Goal: Task Accomplishment & Management: Manage account settings

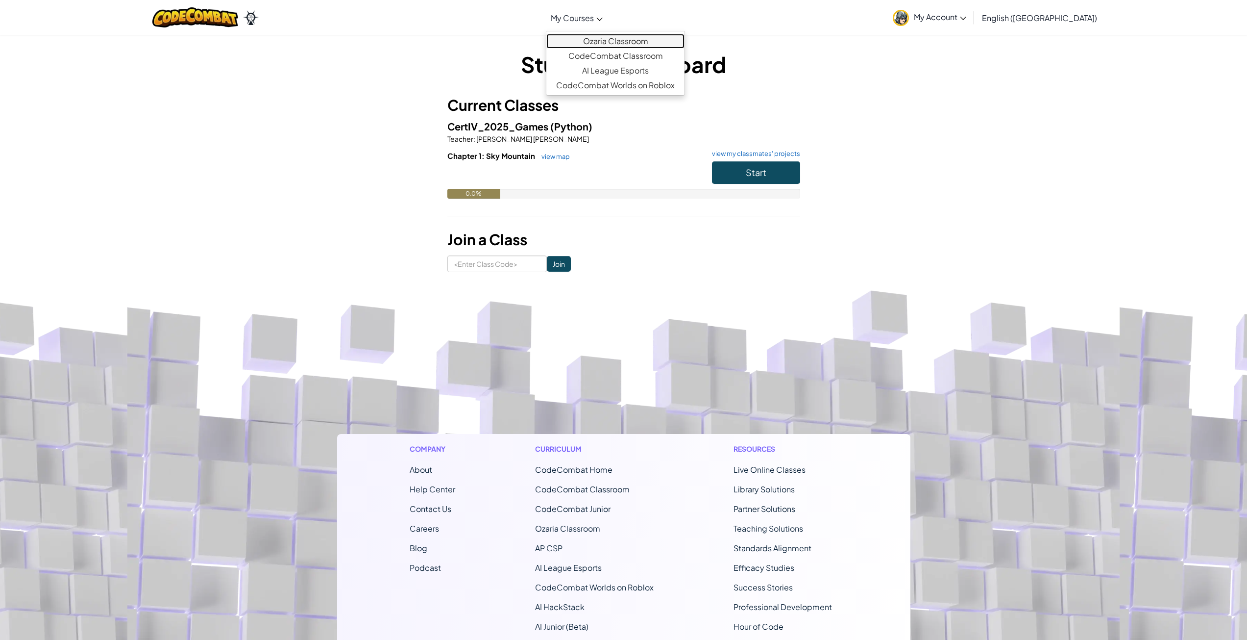
click at [628, 40] on link "Ozaria Classroom" at bounding box center [616, 41] width 138 height 15
click at [755, 177] on span "Start" at bounding box center [756, 172] width 21 height 11
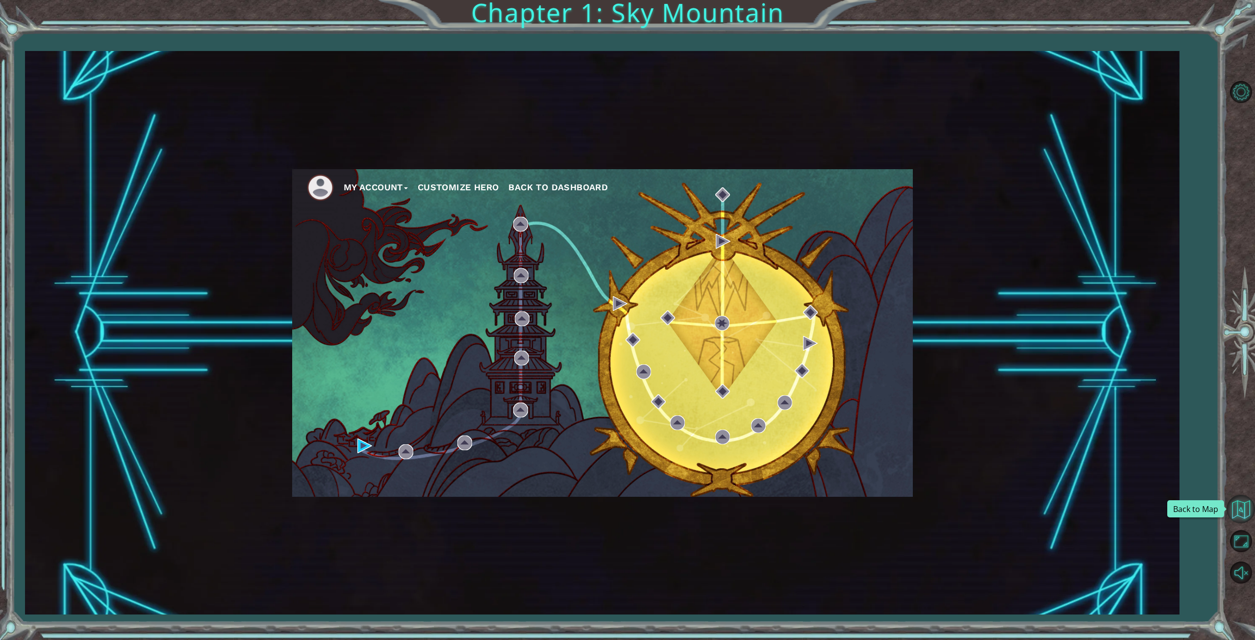
click at [1242, 510] on button "Back to Map" at bounding box center [1240, 509] width 28 height 28
click at [808, 342] on img at bounding box center [810, 343] width 15 height 15
click at [812, 313] on img at bounding box center [810, 312] width 15 height 15
click at [800, 371] on img at bounding box center [802, 370] width 15 height 15
click at [793, 395] on div "My Account Customize Hero Back to Dashboard" at bounding box center [602, 332] width 621 height 327
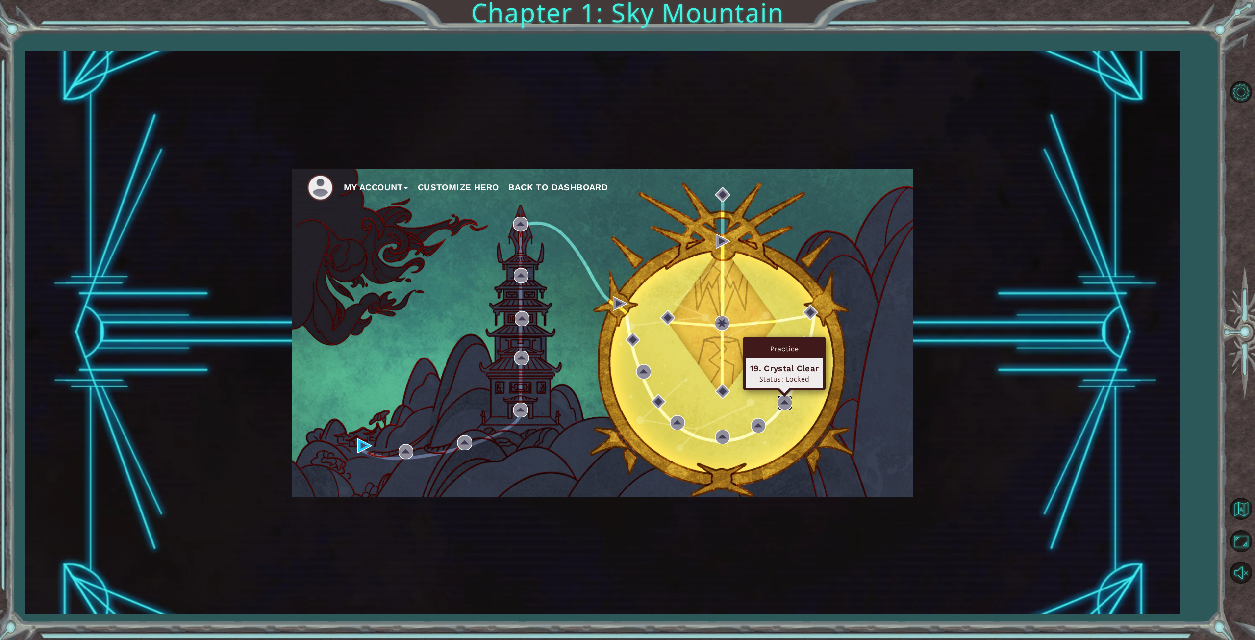
click at [783, 403] on img at bounding box center [784, 402] width 15 height 15
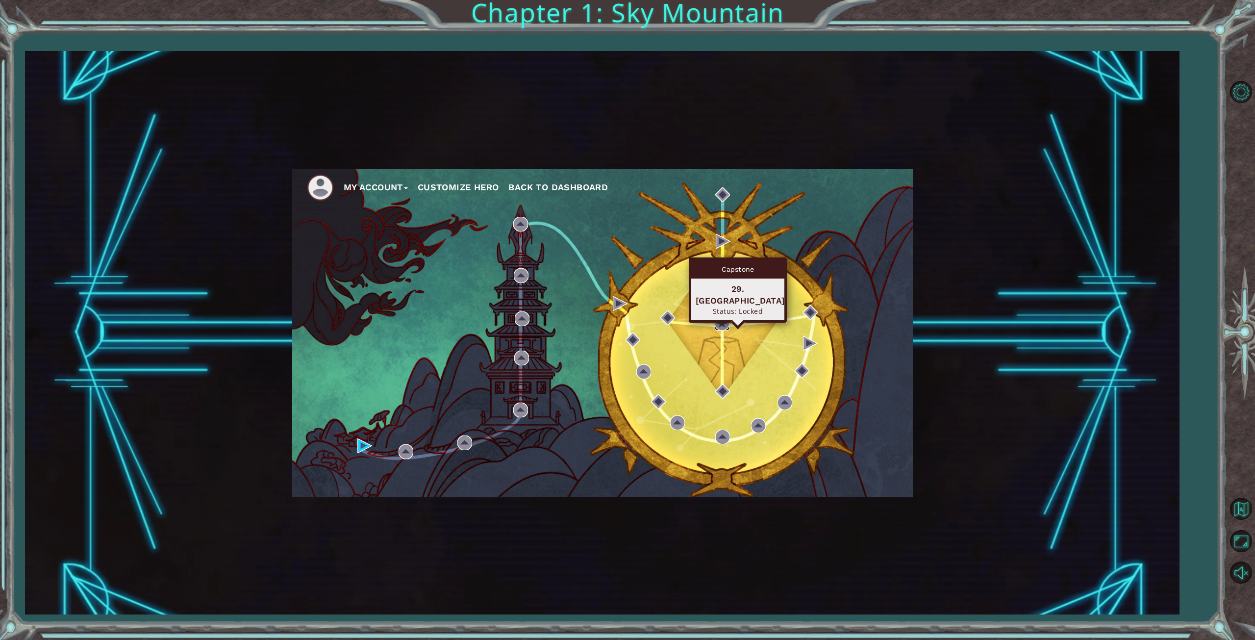
click at [724, 324] on img at bounding box center [722, 323] width 15 height 15
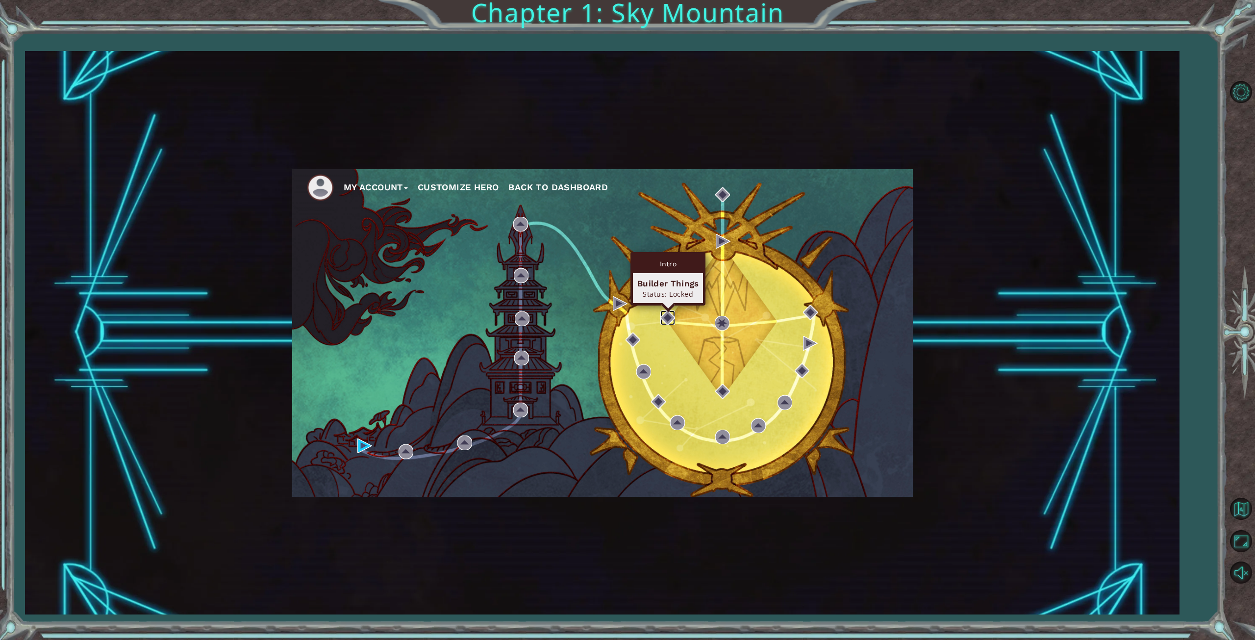
click at [671, 316] on img at bounding box center [667, 317] width 15 height 15
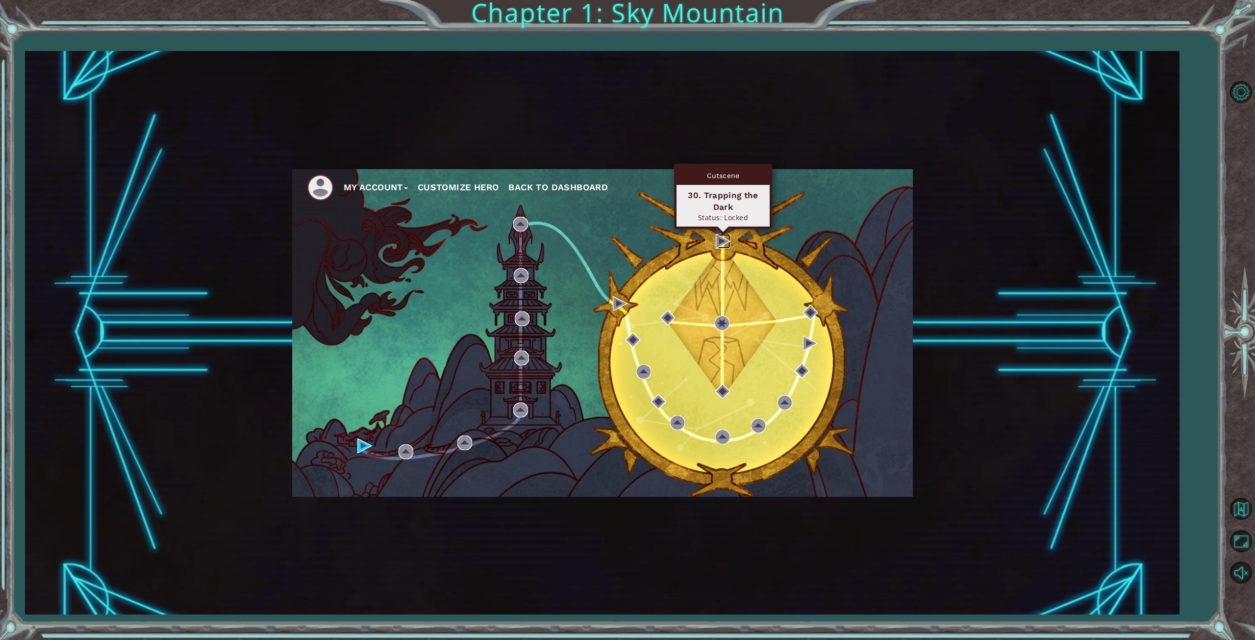
click at [724, 239] on img at bounding box center [723, 241] width 15 height 15
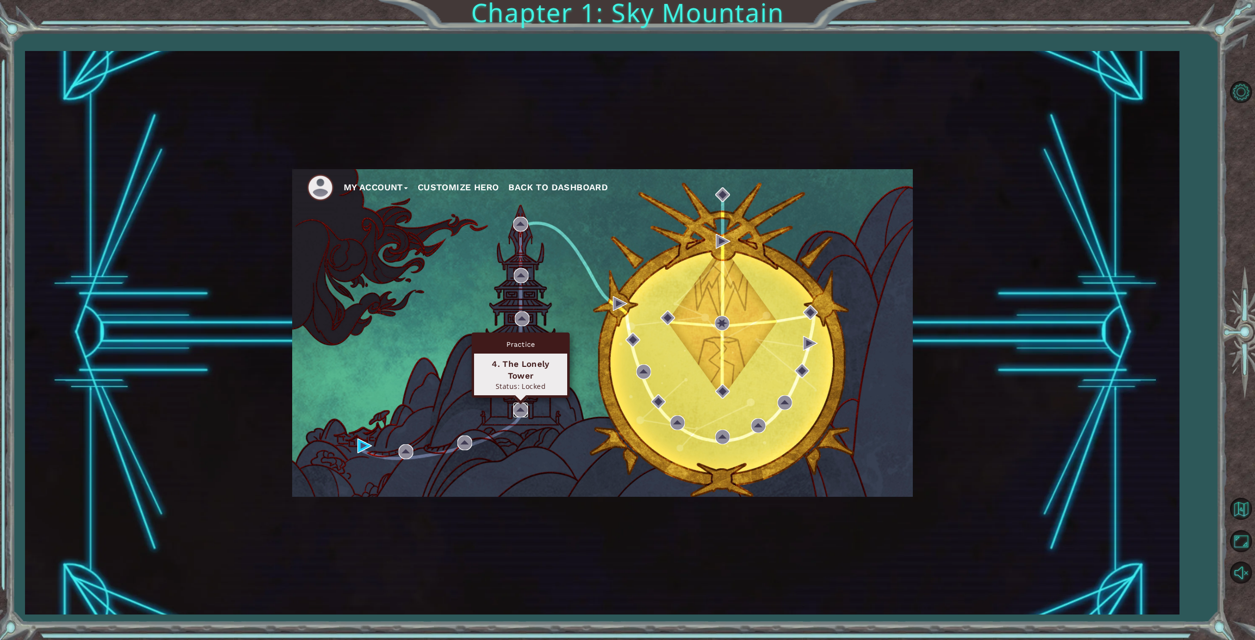
click at [517, 405] on img at bounding box center [520, 409] width 15 height 15
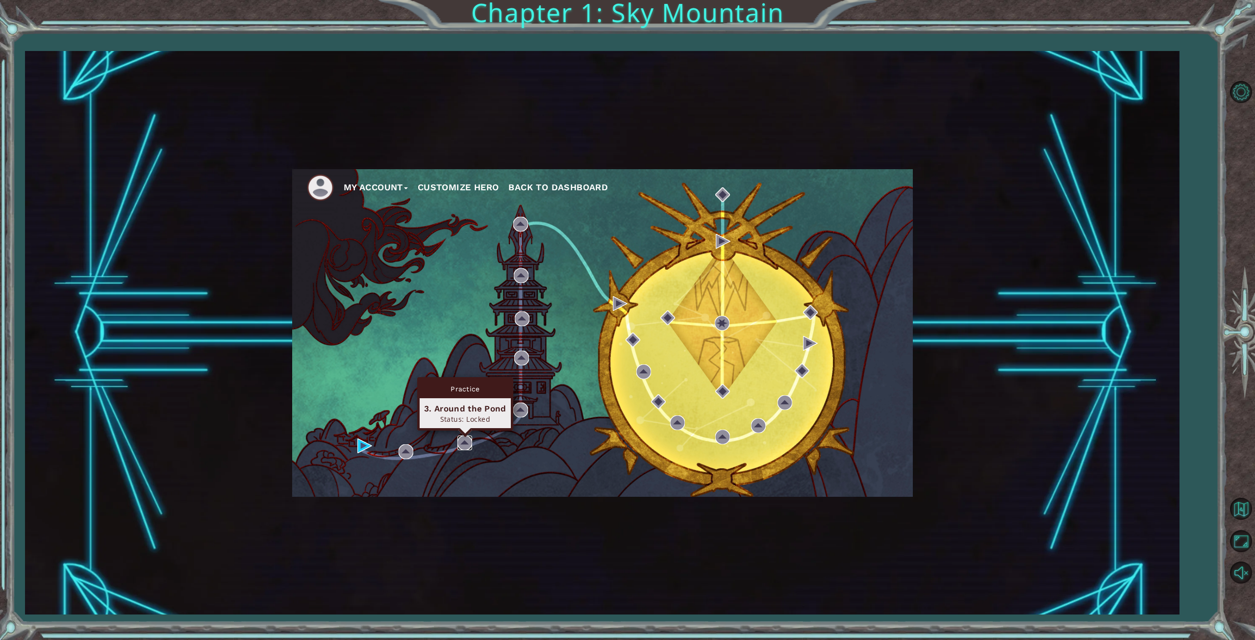
click at [460, 438] on img at bounding box center [464, 442] width 15 height 15
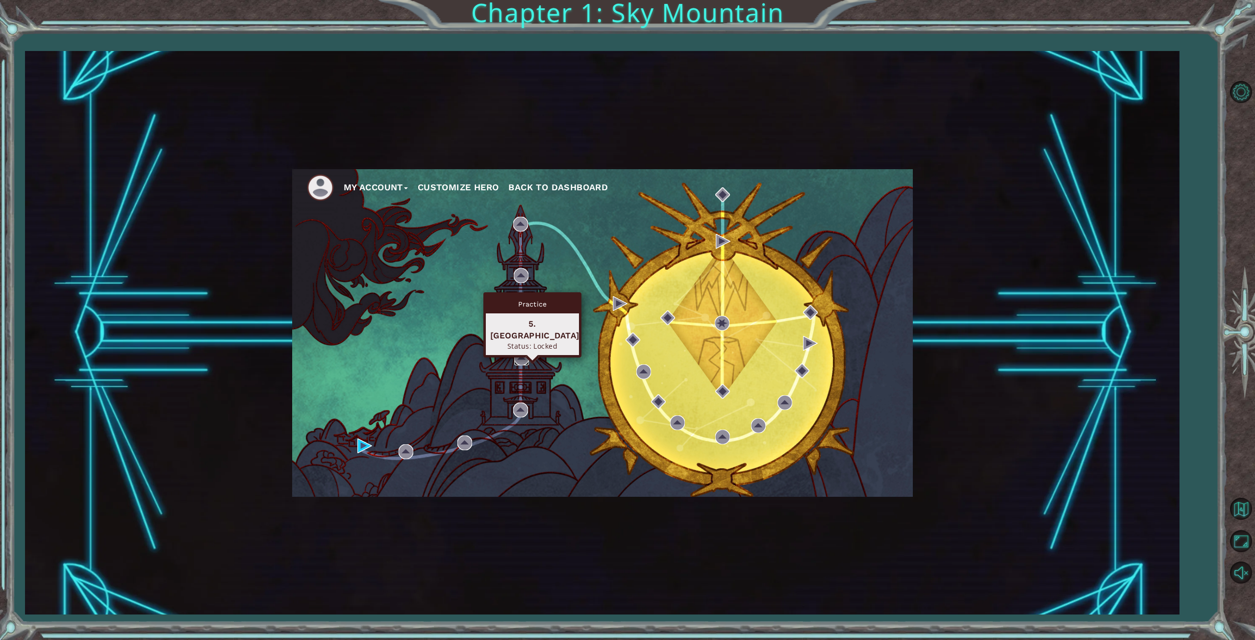
click at [522, 357] on img at bounding box center [521, 357] width 15 height 15
drag, startPoint x: 522, startPoint y: 326, endPoint x: 523, endPoint y: 314, distance: 12.4
click at [522, 324] on div "My Account Customize Hero Back to Dashboard" at bounding box center [602, 332] width 621 height 327
click at [525, 272] on div "Practice" at bounding box center [522, 264] width 64 height 19
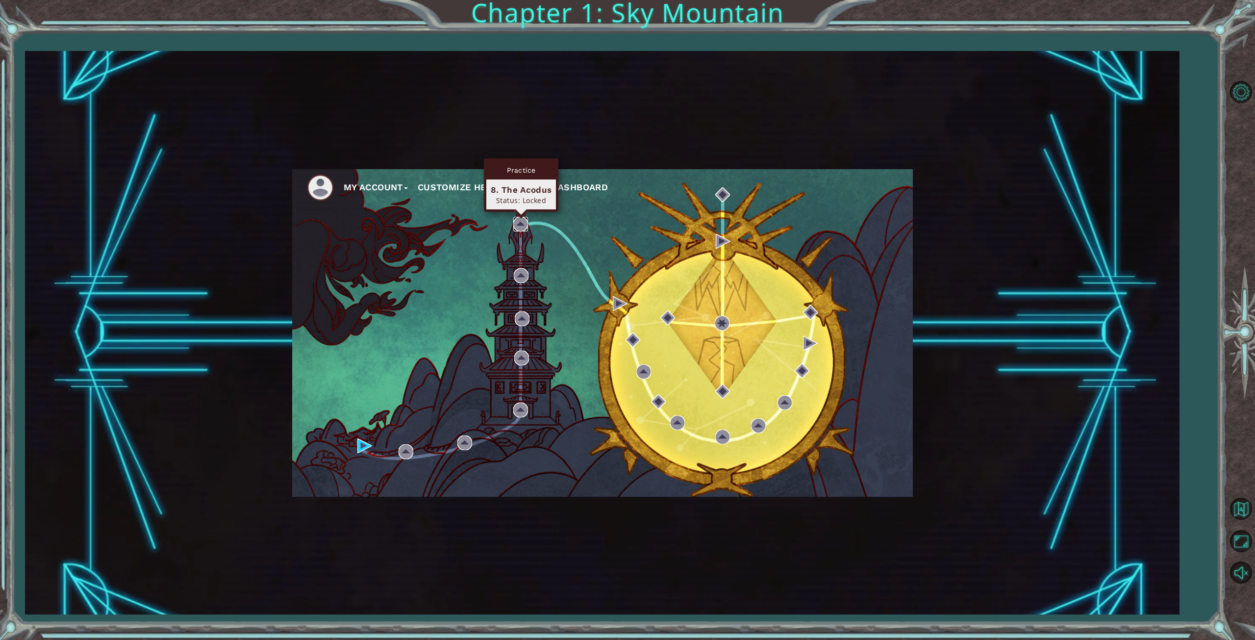
click at [522, 225] on img at bounding box center [520, 224] width 15 height 15
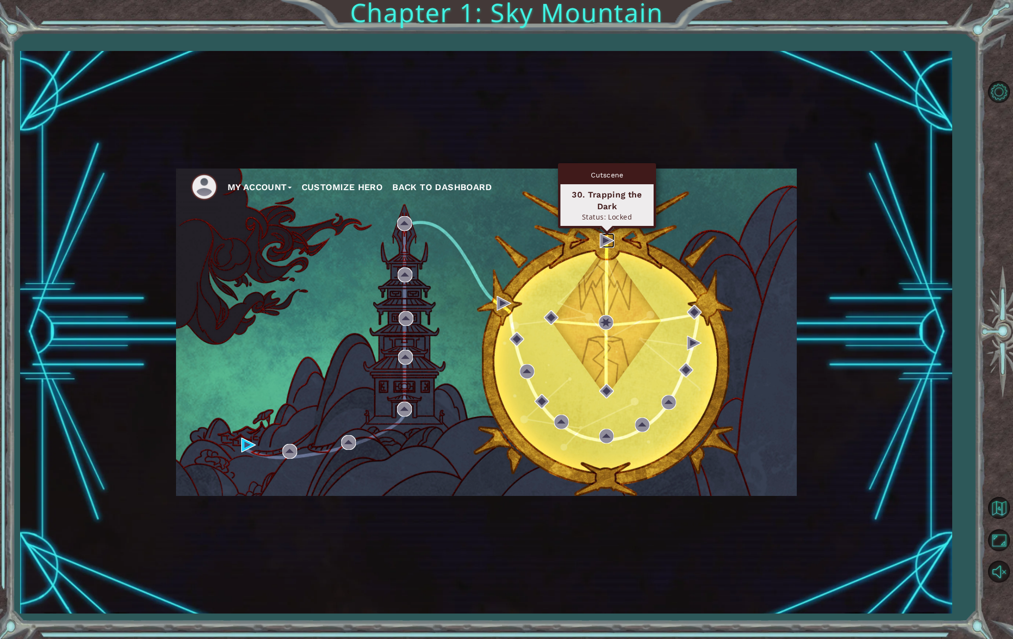
click at [606, 244] on img at bounding box center [606, 240] width 15 height 15
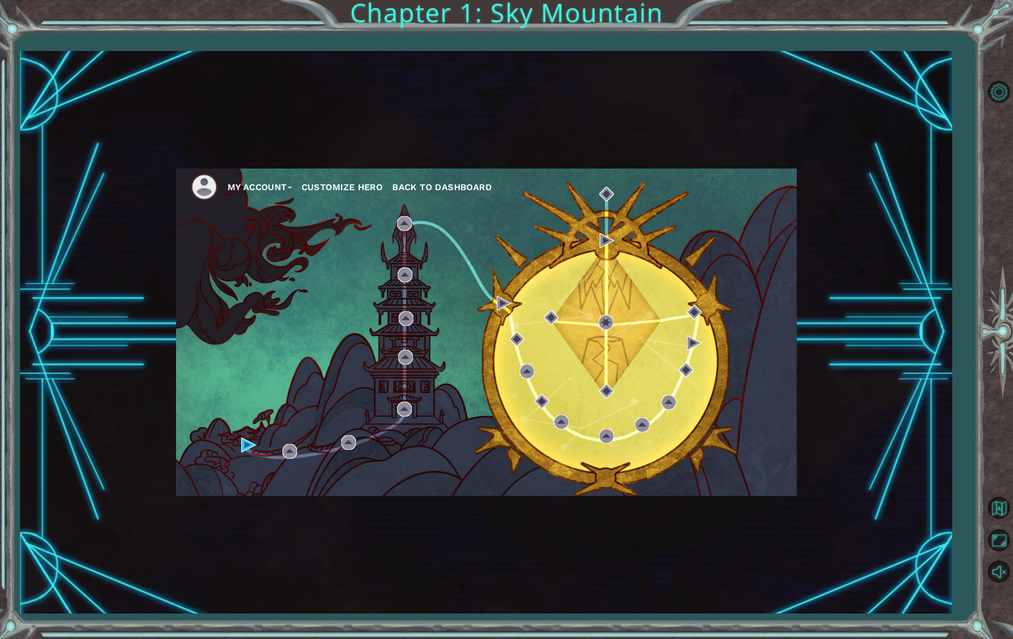
click at [249, 191] on button "My Account" at bounding box center [259, 187] width 64 height 15
click at [261, 210] on button "Account Settings" at bounding box center [271, 208] width 74 height 11
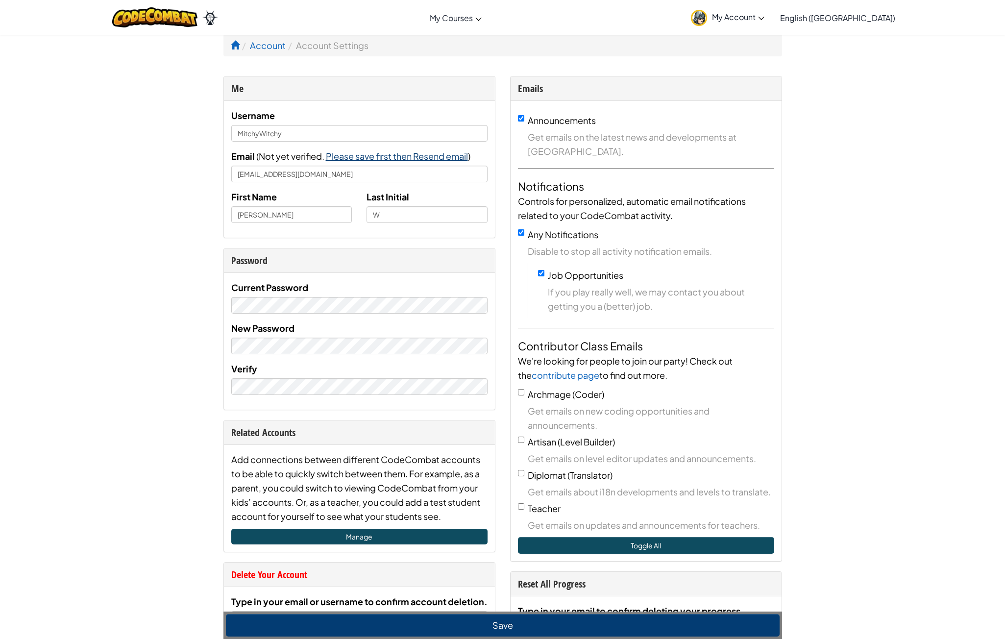
click at [429, 154] on span "Please save first then Resend email" at bounding box center [397, 155] width 142 height 11
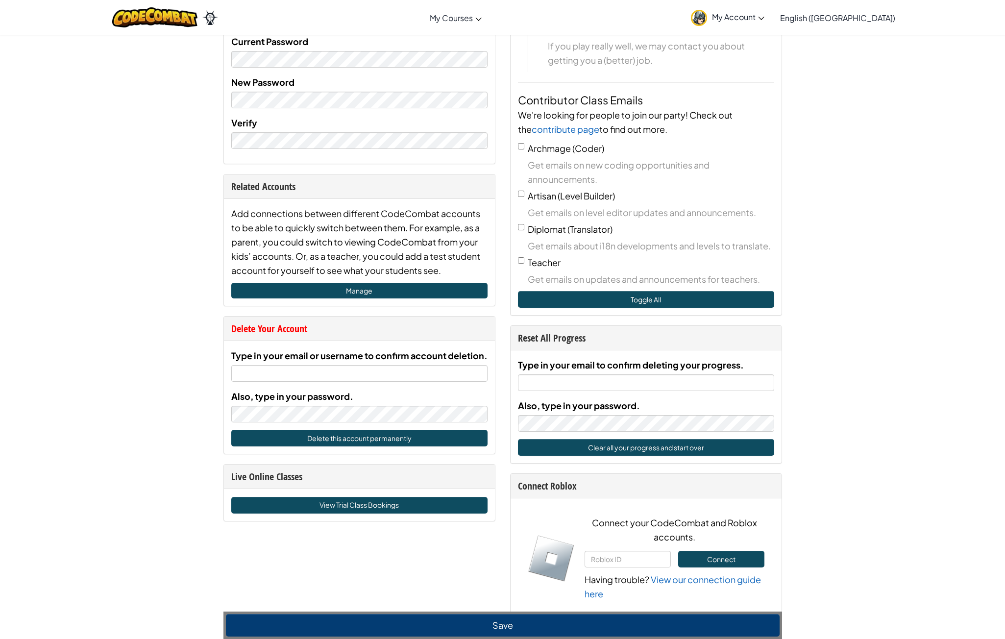
scroll to position [245, 0]
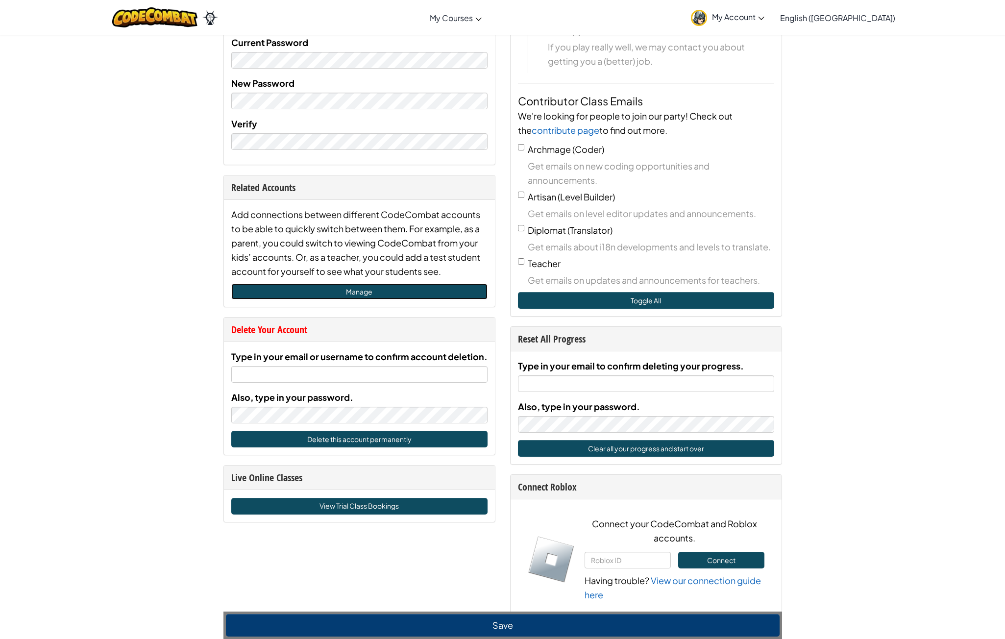
click at [380, 290] on link "Manage" at bounding box center [359, 292] width 256 height 16
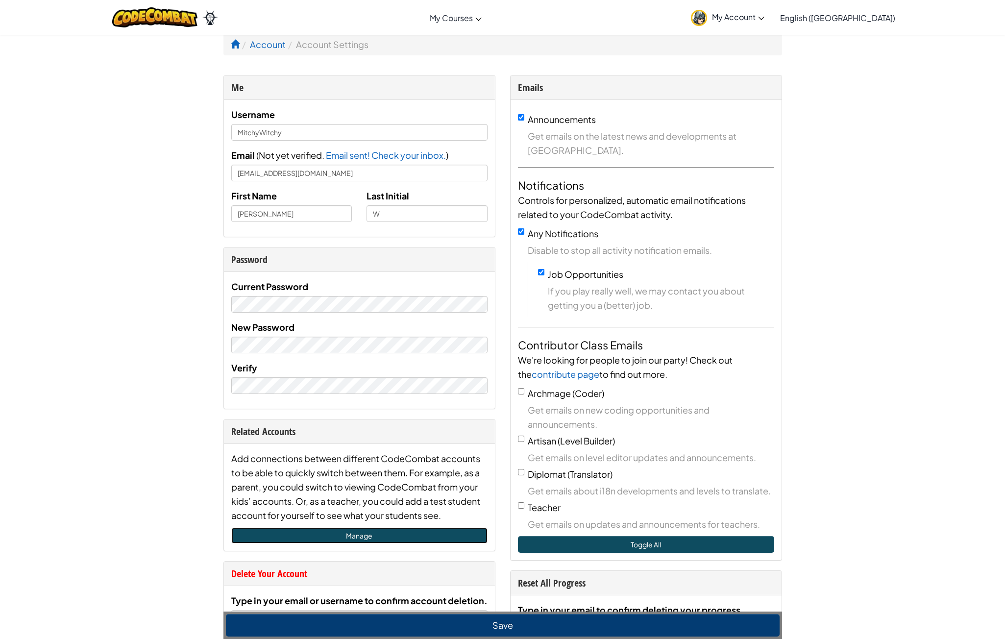
scroll to position [0, 0]
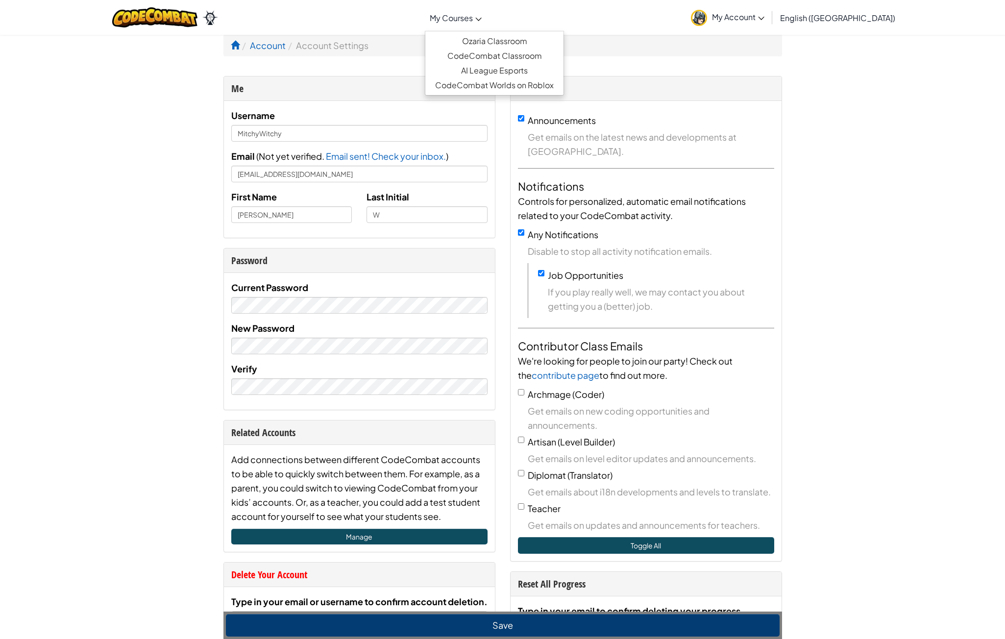
click at [473, 14] on span "My Courses" at bounding box center [451, 18] width 43 height 10
click at [513, 40] on link "Ozaria Classroom" at bounding box center [494, 41] width 138 height 15
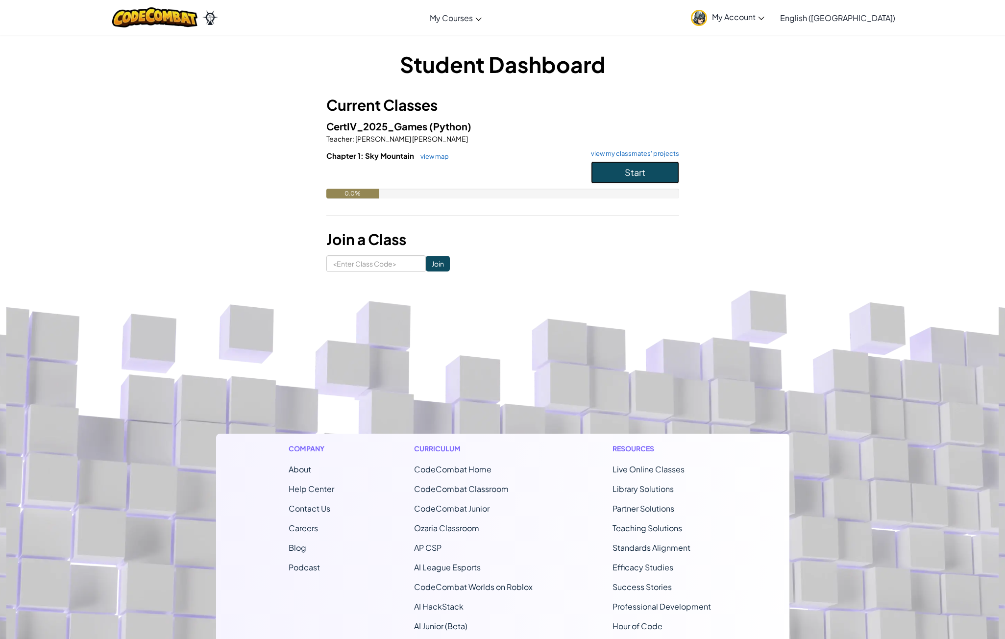
click at [639, 167] on span "Start" at bounding box center [635, 172] width 21 height 11
